Goal: Task Accomplishment & Management: Manage account settings

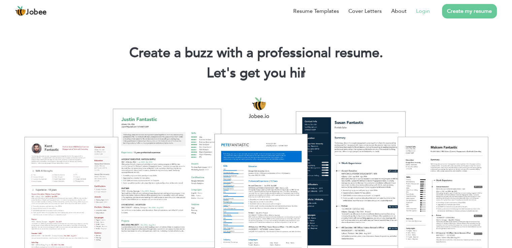
click at [423, 15] on li "Login" at bounding box center [418, 11] width 23 height 18
click at [421, 12] on link "Login" at bounding box center [423, 11] width 14 height 8
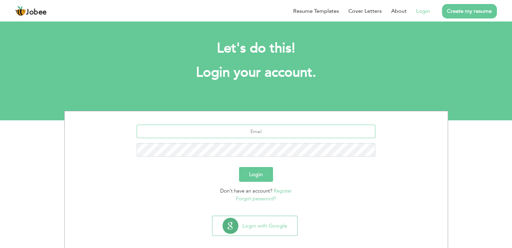
click at [297, 136] on input "text" at bounding box center [256, 131] width 239 height 13
type input "a"
type input "[EMAIL_ADDRESS][DOMAIN_NAME]"
click at [239, 167] on button "Login" at bounding box center [256, 174] width 34 height 15
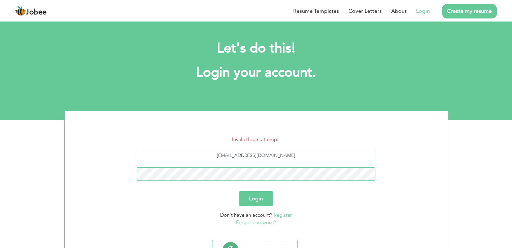
click at [239, 191] on button "Login" at bounding box center [256, 198] width 34 height 15
click at [261, 224] on link "Forgot password?" at bounding box center [256, 222] width 40 height 7
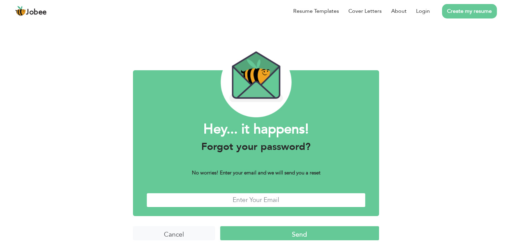
click at [267, 203] on input "text" at bounding box center [255, 200] width 219 height 14
type input "sana0341590@gmail.com"
click at [257, 229] on input "Send" at bounding box center [299, 233] width 159 height 14
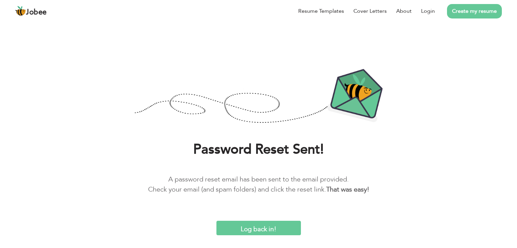
click at [272, 233] on input "Log back in!" at bounding box center [258, 228] width 84 height 14
click at [269, 236] on html "Jobee Resume Templates Cover Letters About Login Create my resume Password Rese…" at bounding box center [258, 118] width 517 height 236
click at [267, 230] on input "Log back in!" at bounding box center [258, 228] width 84 height 14
click at [429, 10] on link "Login" at bounding box center [428, 11] width 14 height 8
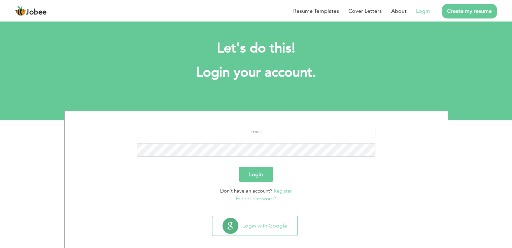
click at [295, 121] on section "Login Don't have an account? Register Forgot password?" at bounding box center [256, 162] width 373 height 102
click at [288, 128] on input "text" at bounding box center [256, 131] width 239 height 13
type input "[EMAIL_ADDRESS][DOMAIN_NAME]"
click at [239, 167] on button "Login" at bounding box center [256, 174] width 34 height 15
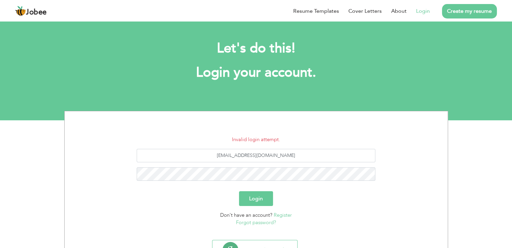
click at [106, 69] on h1 "Login your account." at bounding box center [255, 73] width 363 height 18
click at [239, 191] on button "Login" at bounding box center [256, 198] width 34 height 15
